Goal: Information Seeking & Learning: Learn about a topic

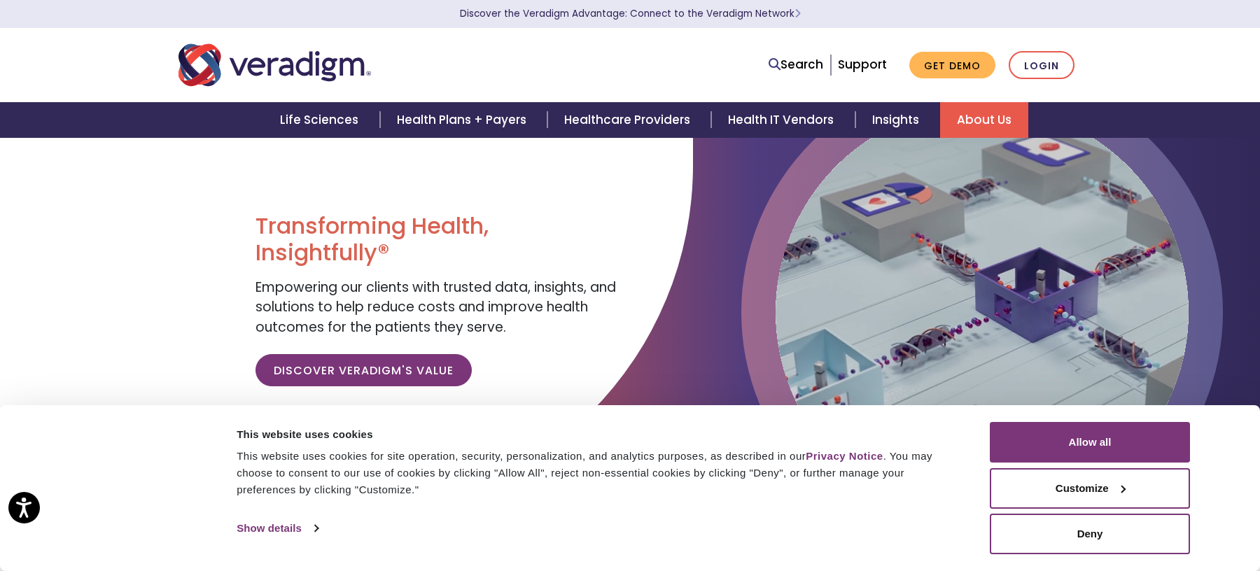
click at [996, 116] on link "About Us" at bounding box center [984, 120] width 88 height 36
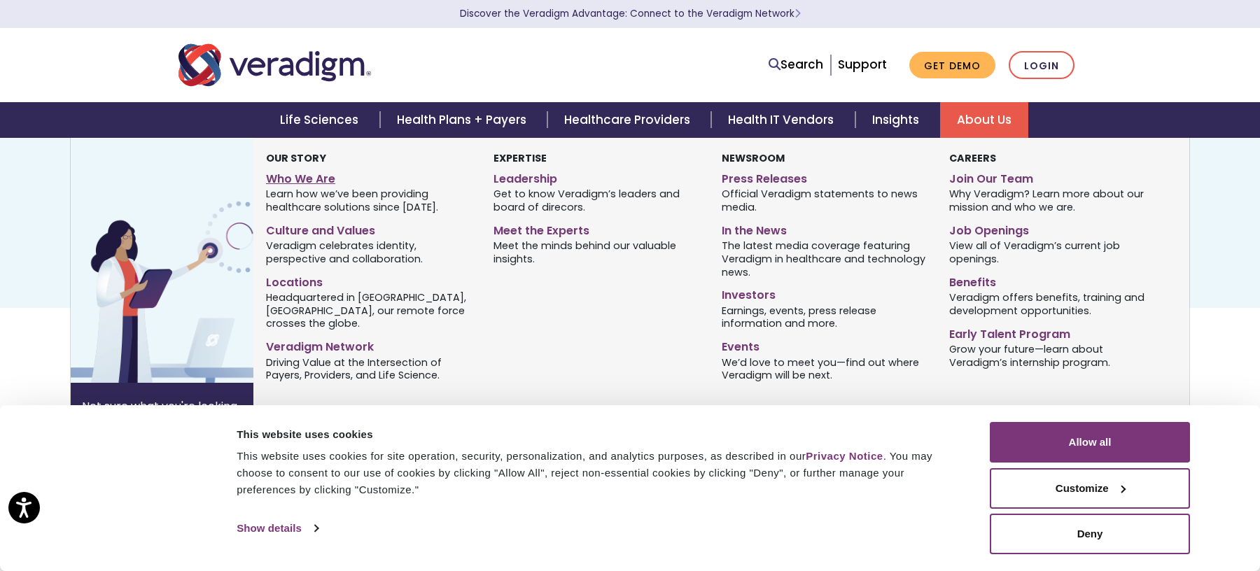
click at [300, 181] on link "Who We Are" at bounding box center [369, 177] width 207 height 20
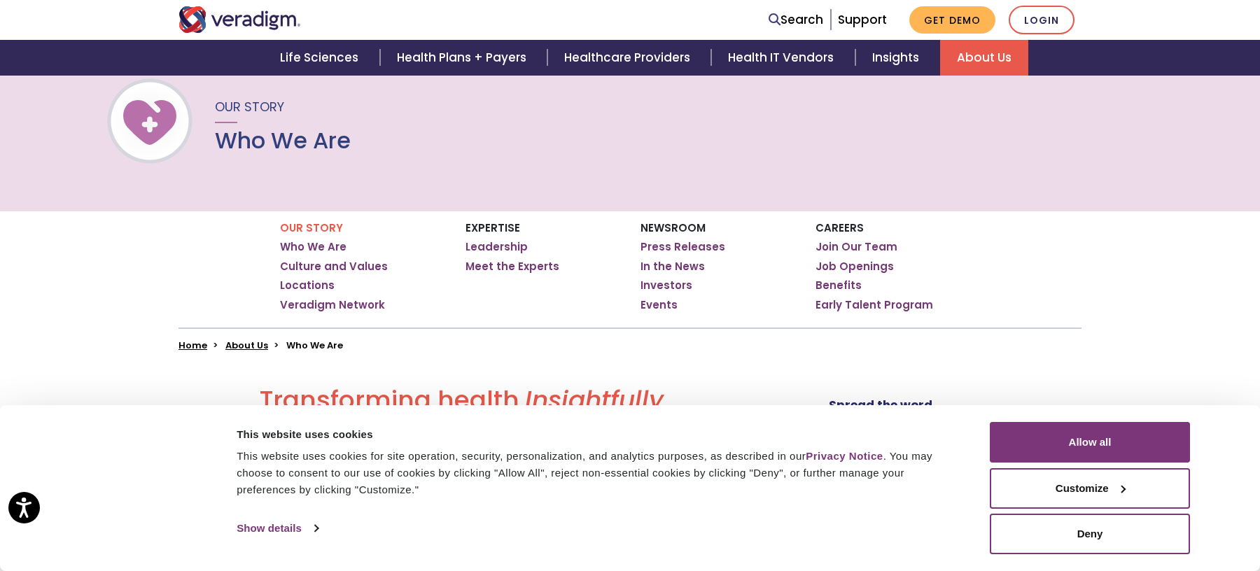
scroll to position [104, 0]
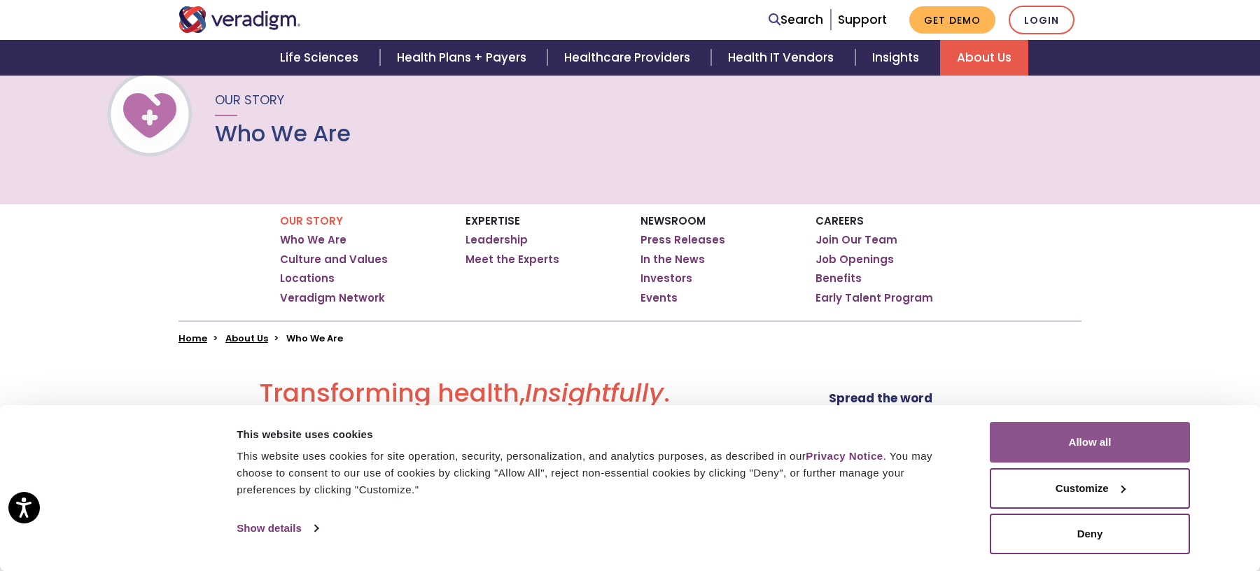
click at [1106, 433] on button "Allow all" at bounding box center [1090, 442] width 200 height 41
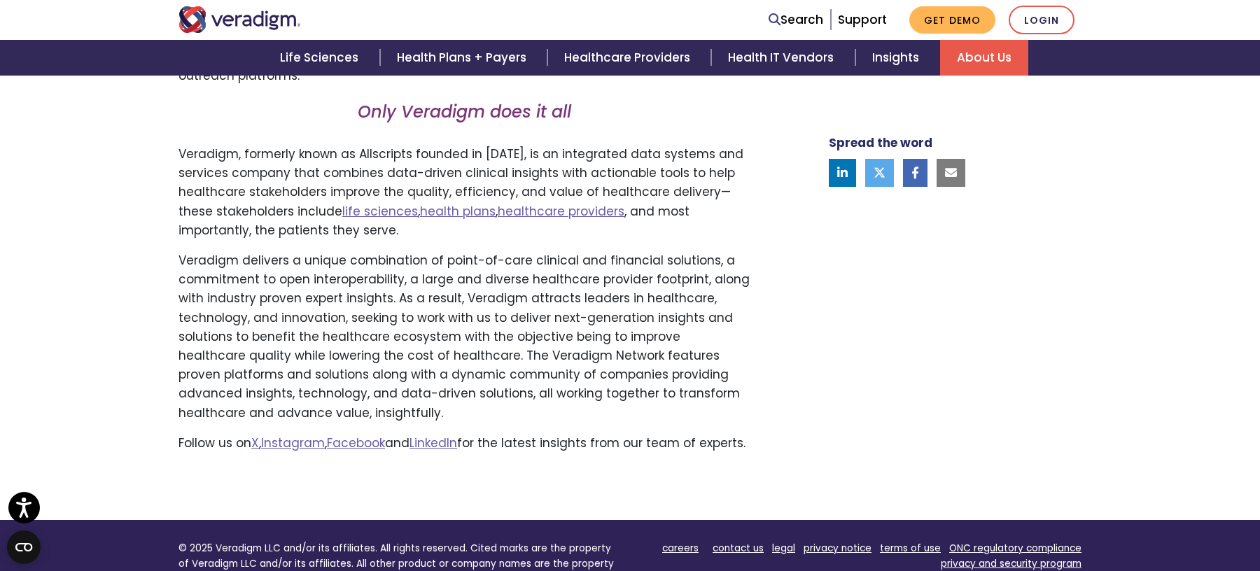
scroll to position [905, 0]
